Goal: Task Accomplishment & Management: Use online tool/utility

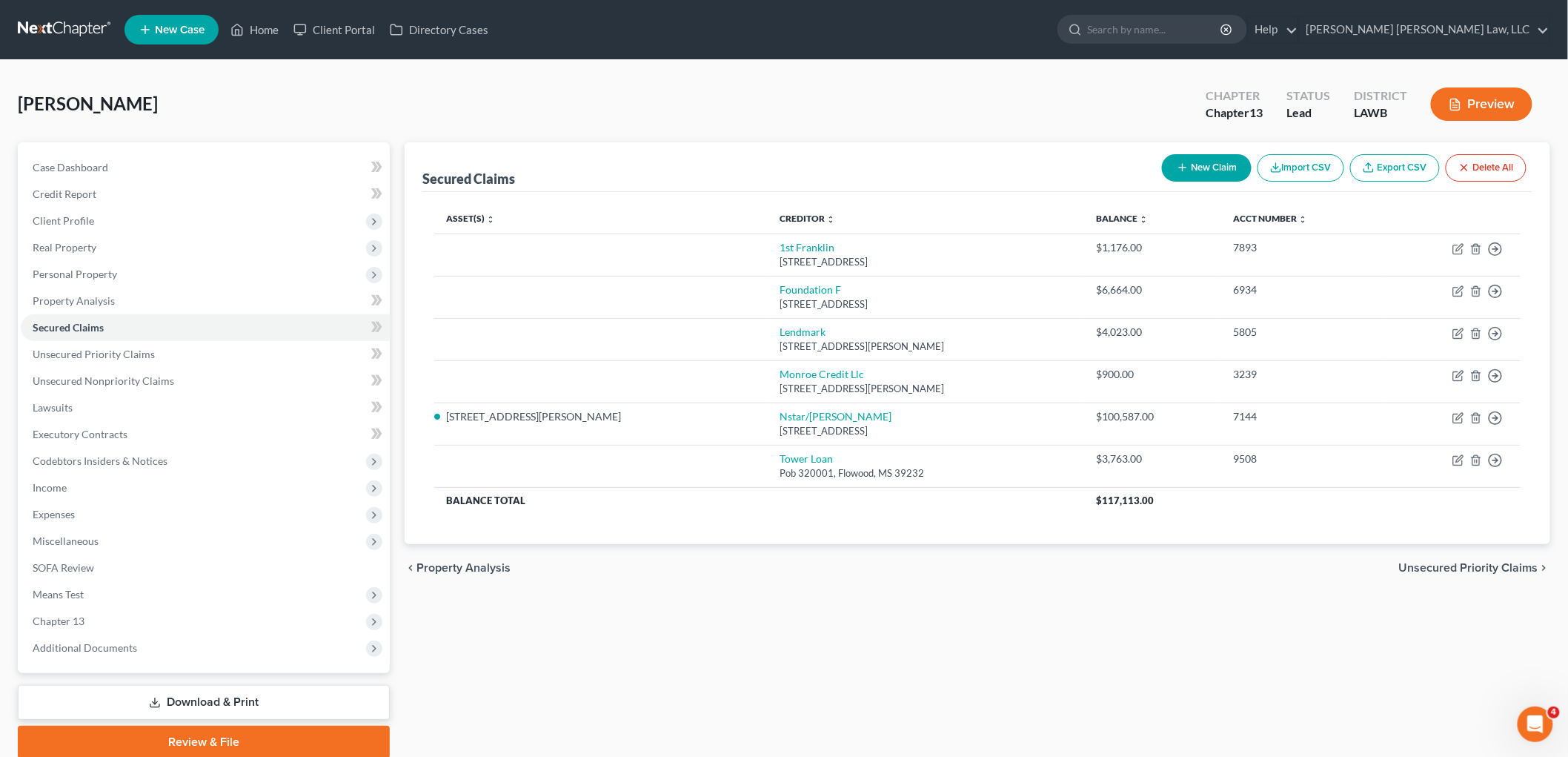
click at [89, 26] on link at bounding box center [65, 30] width 95 height 27
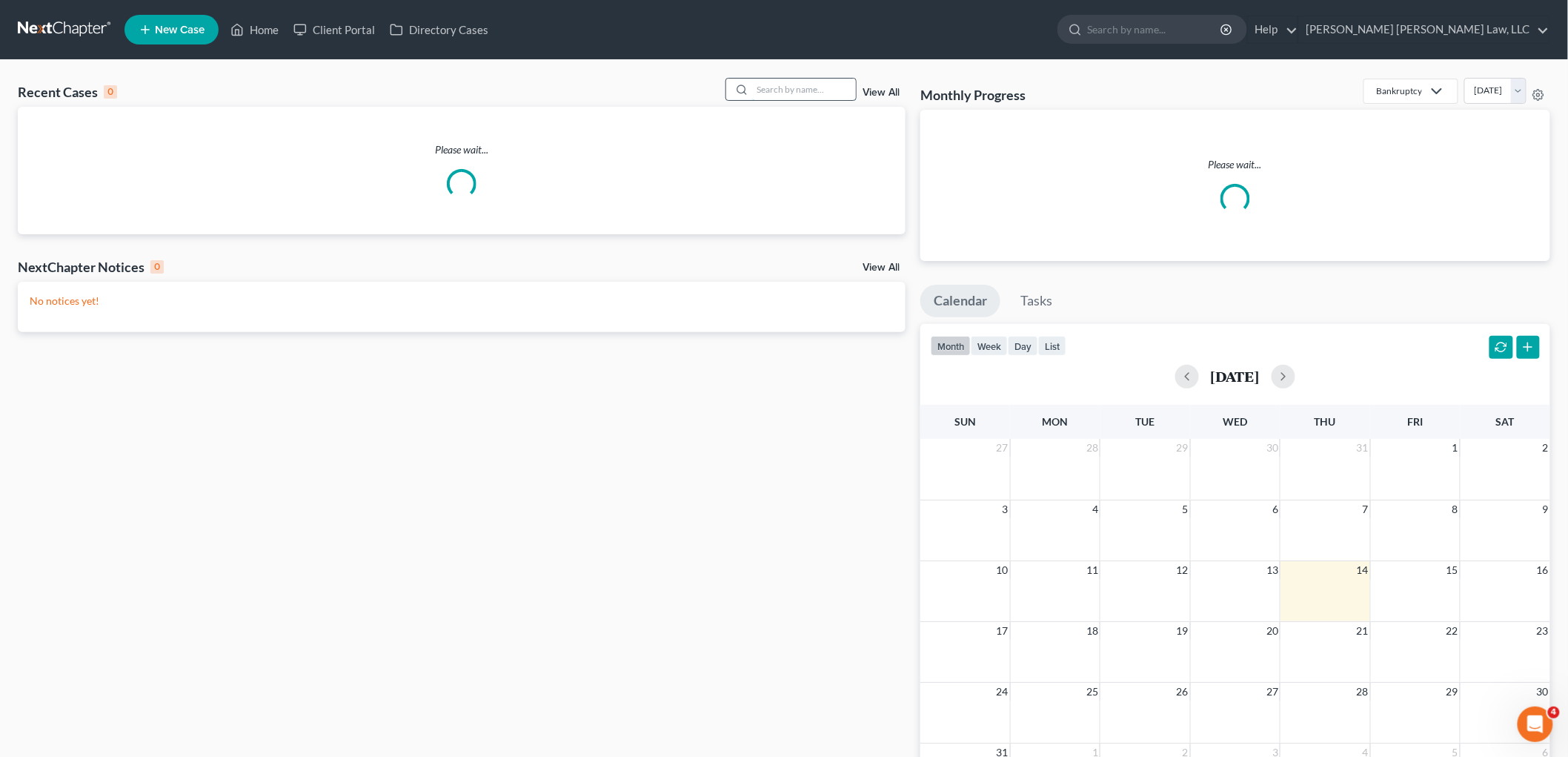
click at [790, 97] on input "search" at bounding box center [804, 88] width 103 height 21
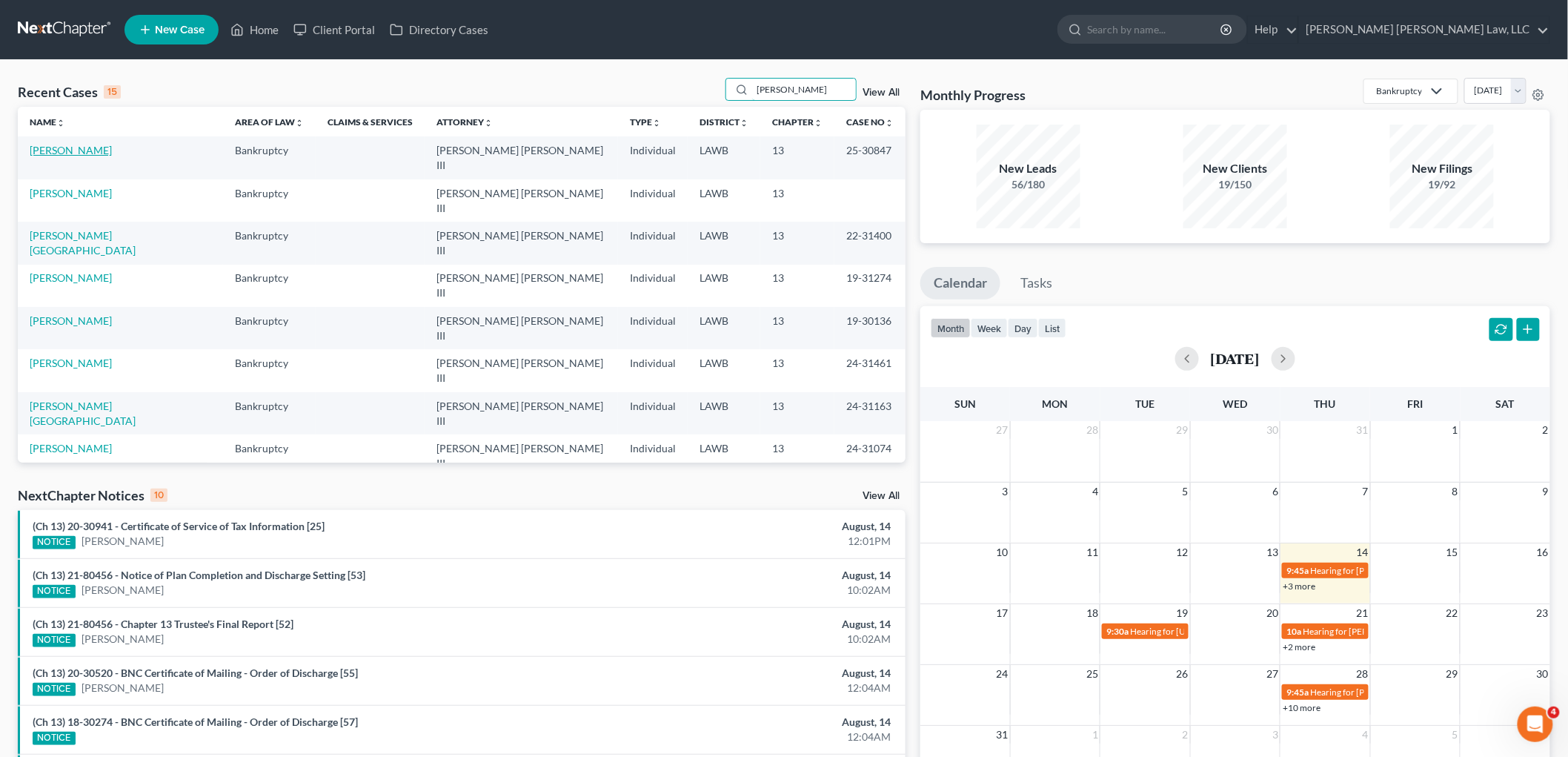
type input "[PERSON_NAME]"
click at [67, 148] on link "Wilson, Tyasia" at bounding box center [71, 150] width 82 height 13
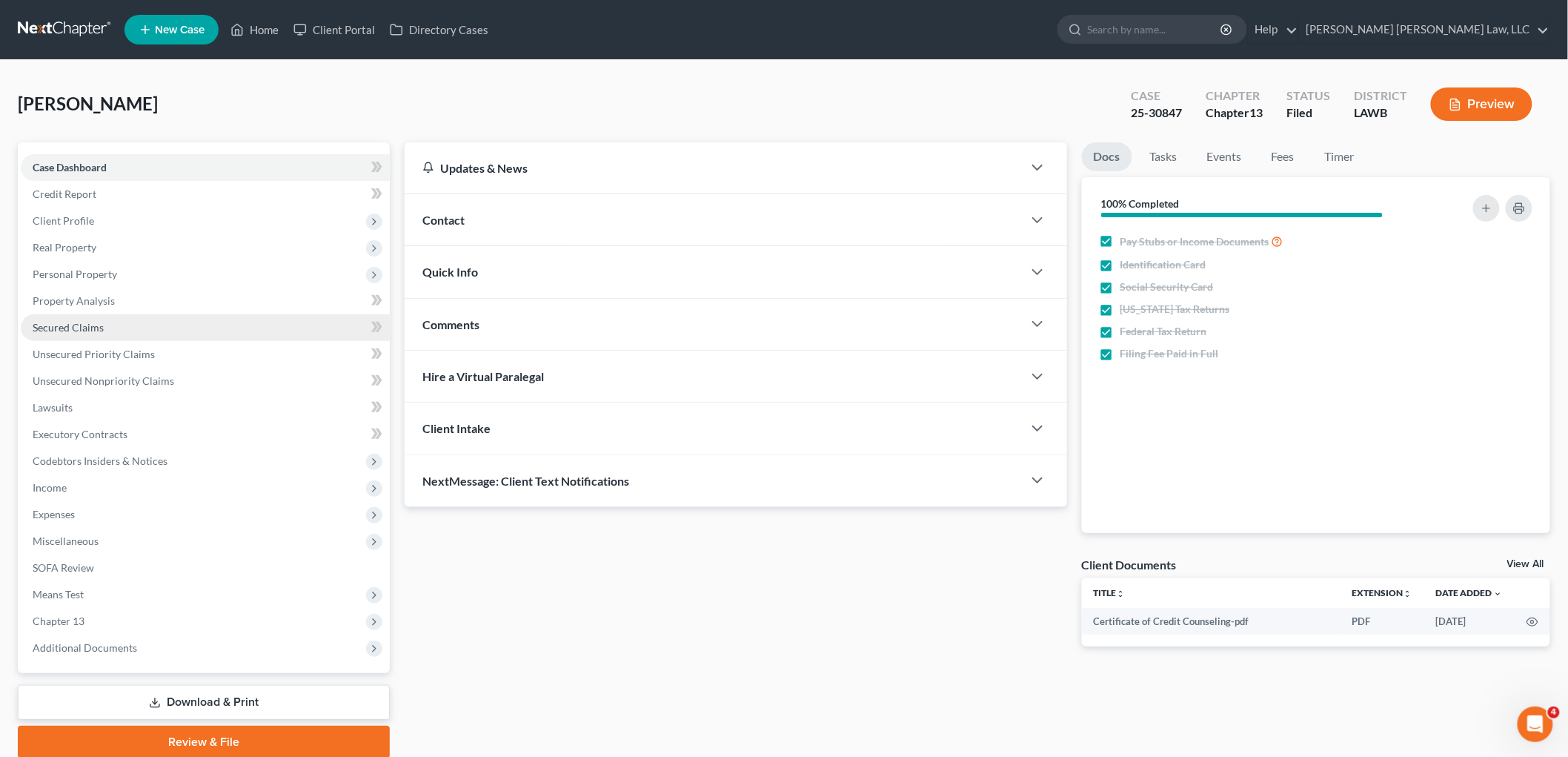
click at [73, 324] on span "Secured Claims" at bounding box center [68, 328] width 71 height 13
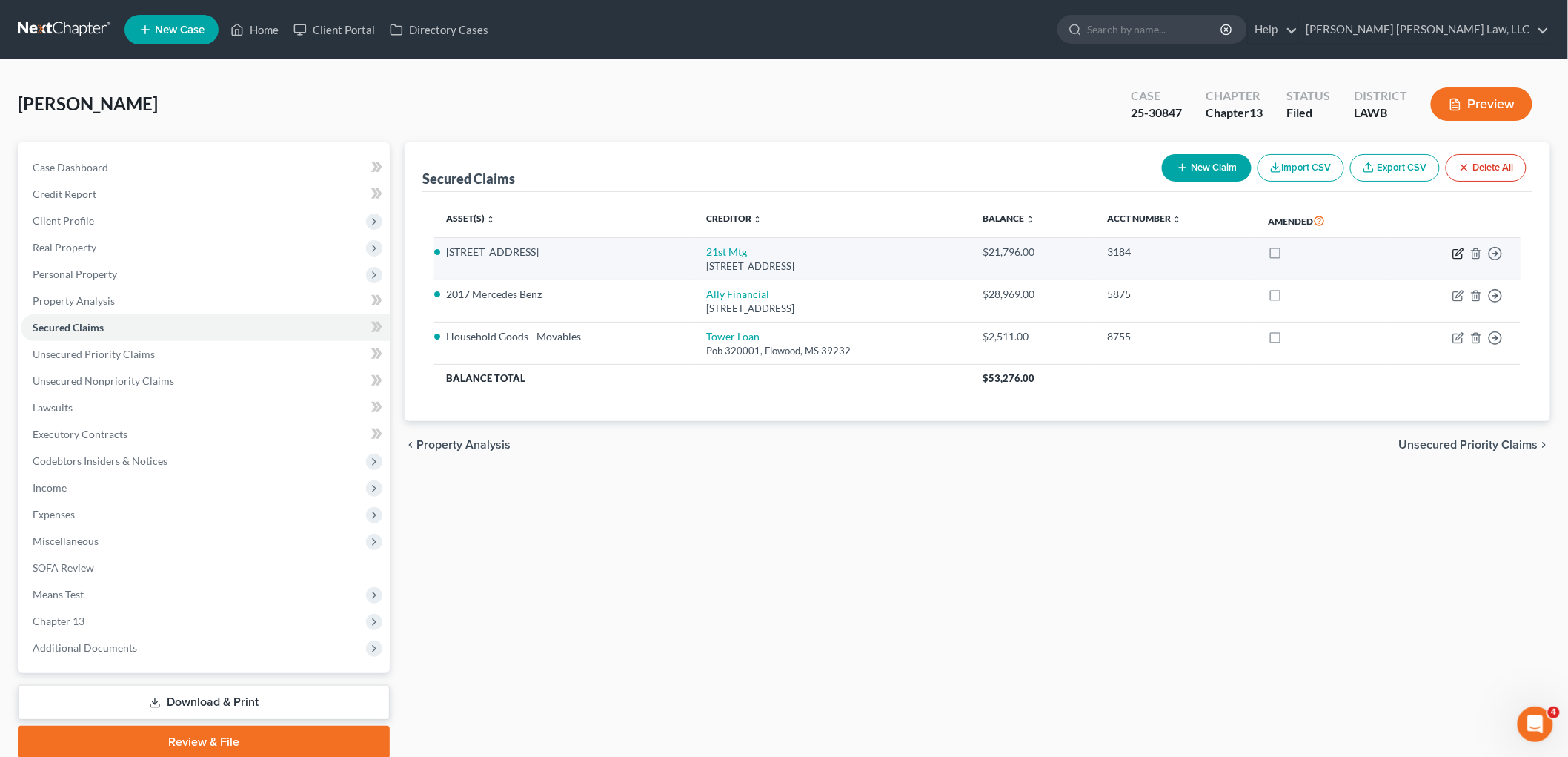
click at [1460, 254] on icon "button" at bounding box center [1458, 253] width 12 height 12
select select "44"
select select "0"
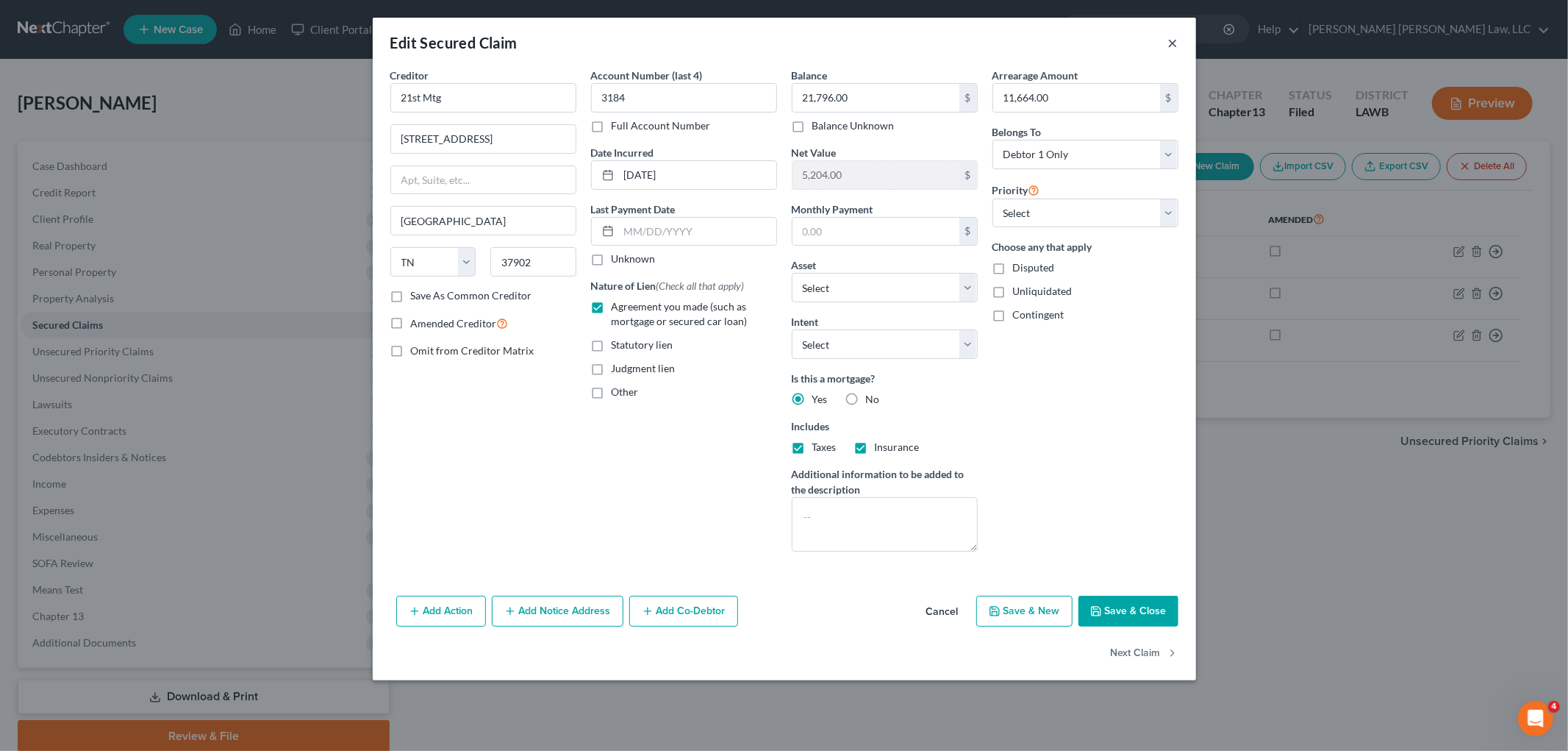
click at [1177, 39] on button "×" at bounding box center [1173, 42] width 10 height 18
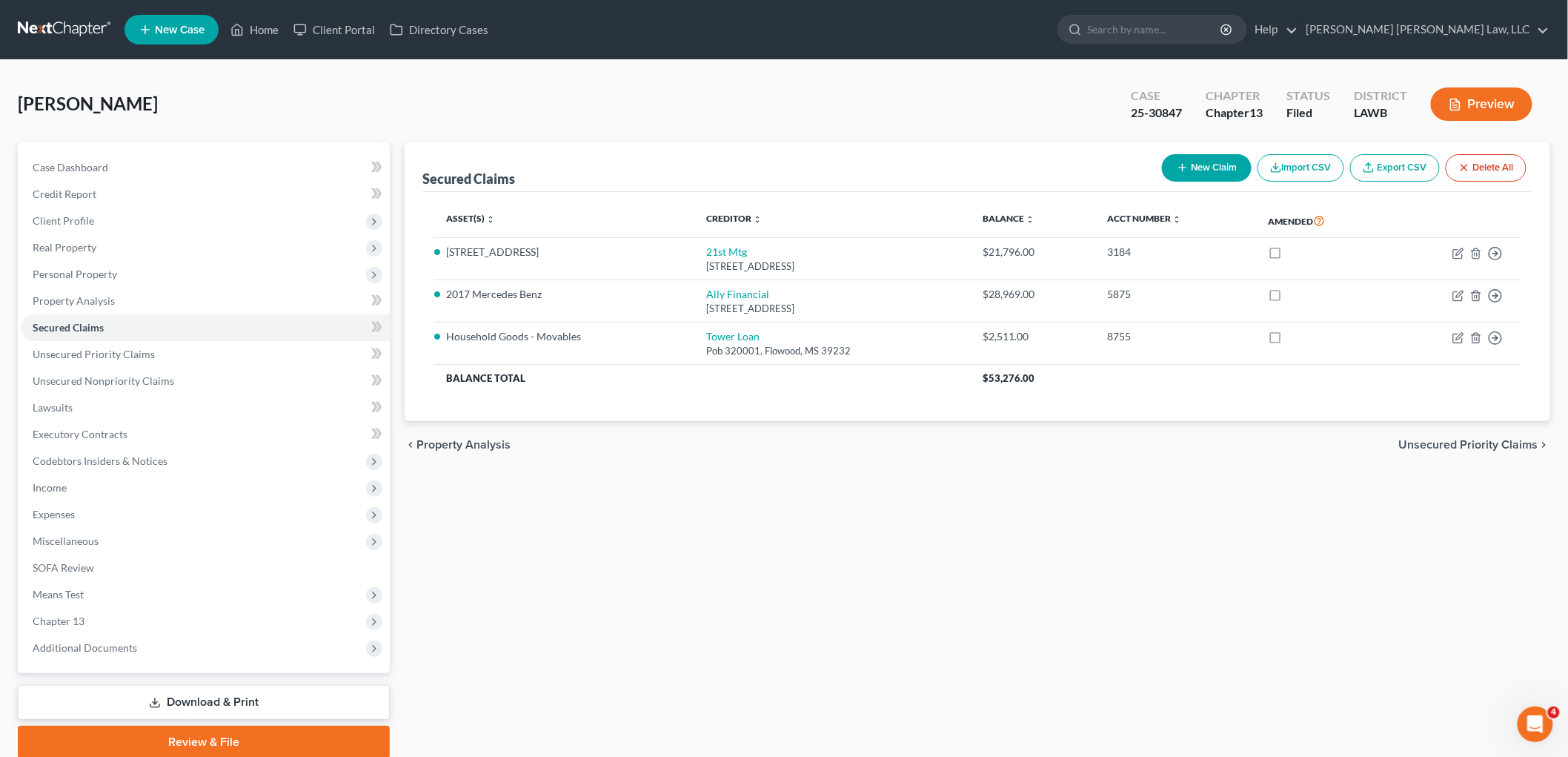
click at [61, 32] on link at bounding box center [65, 30] width 95 height 27
